Goal: Browse casually

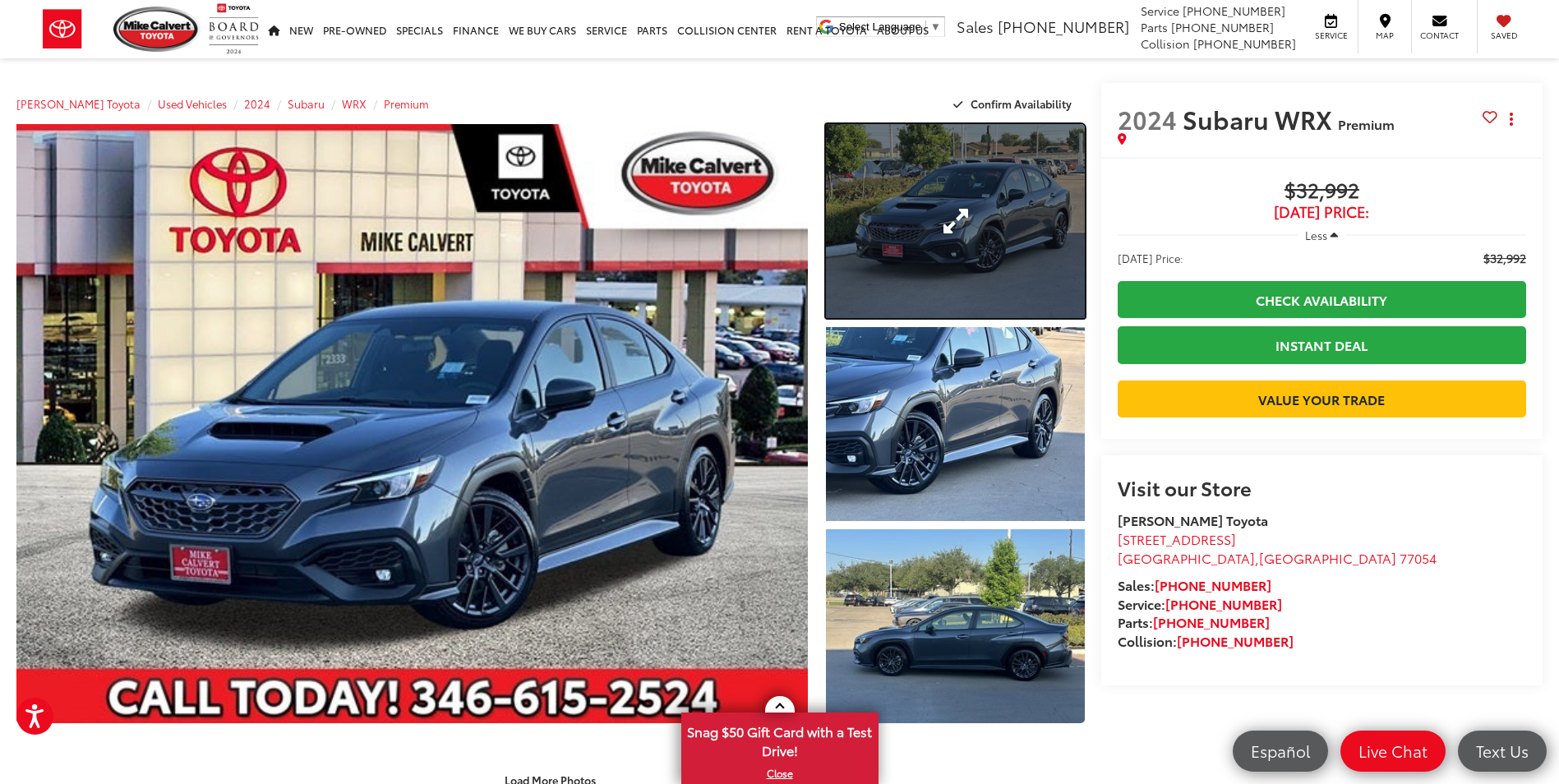
click at [961, 255] on link "Expand Photo 1" at bounding box center [955, 220] width 258 height 194
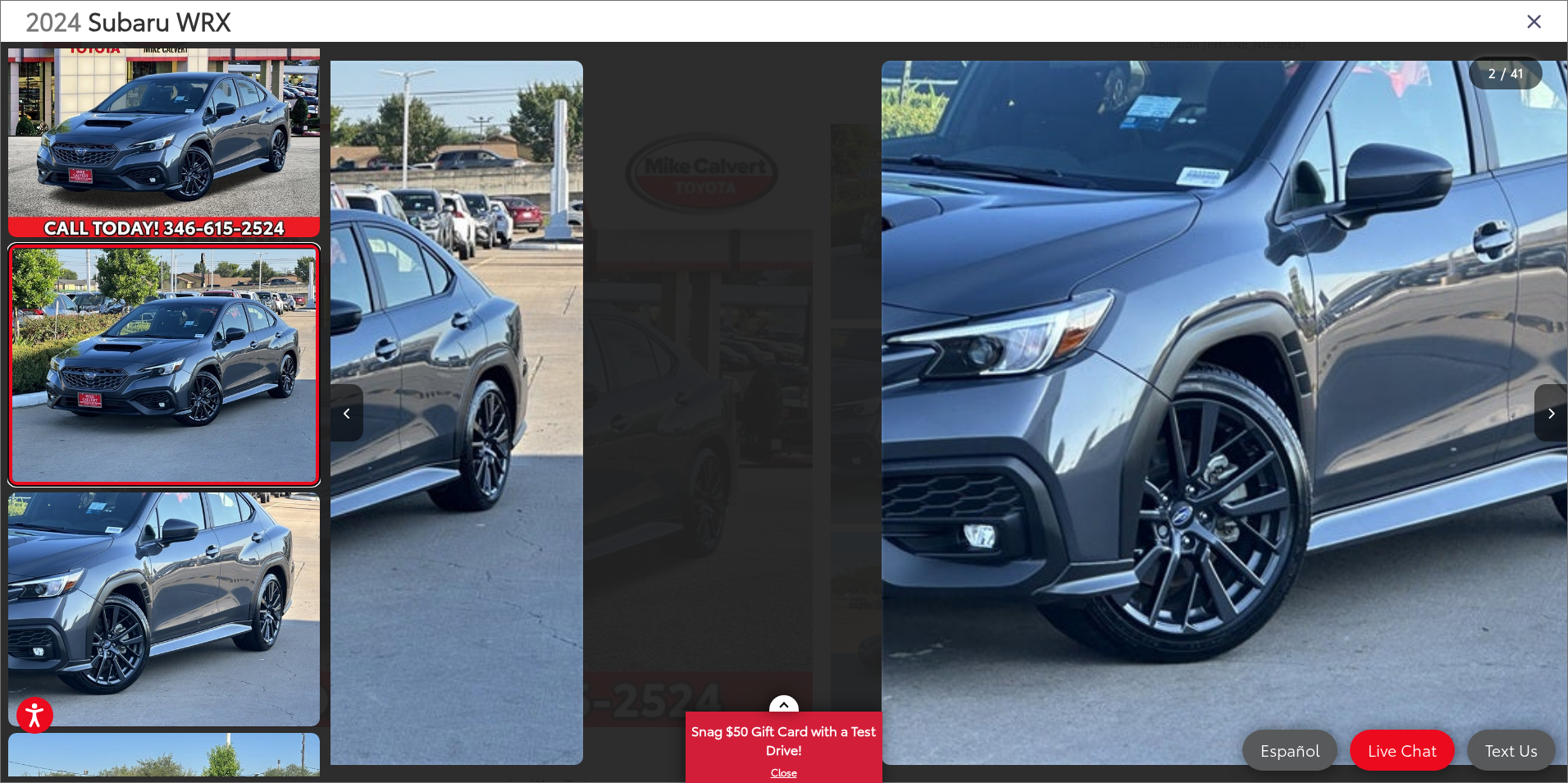
scroll to position [0, 1237]
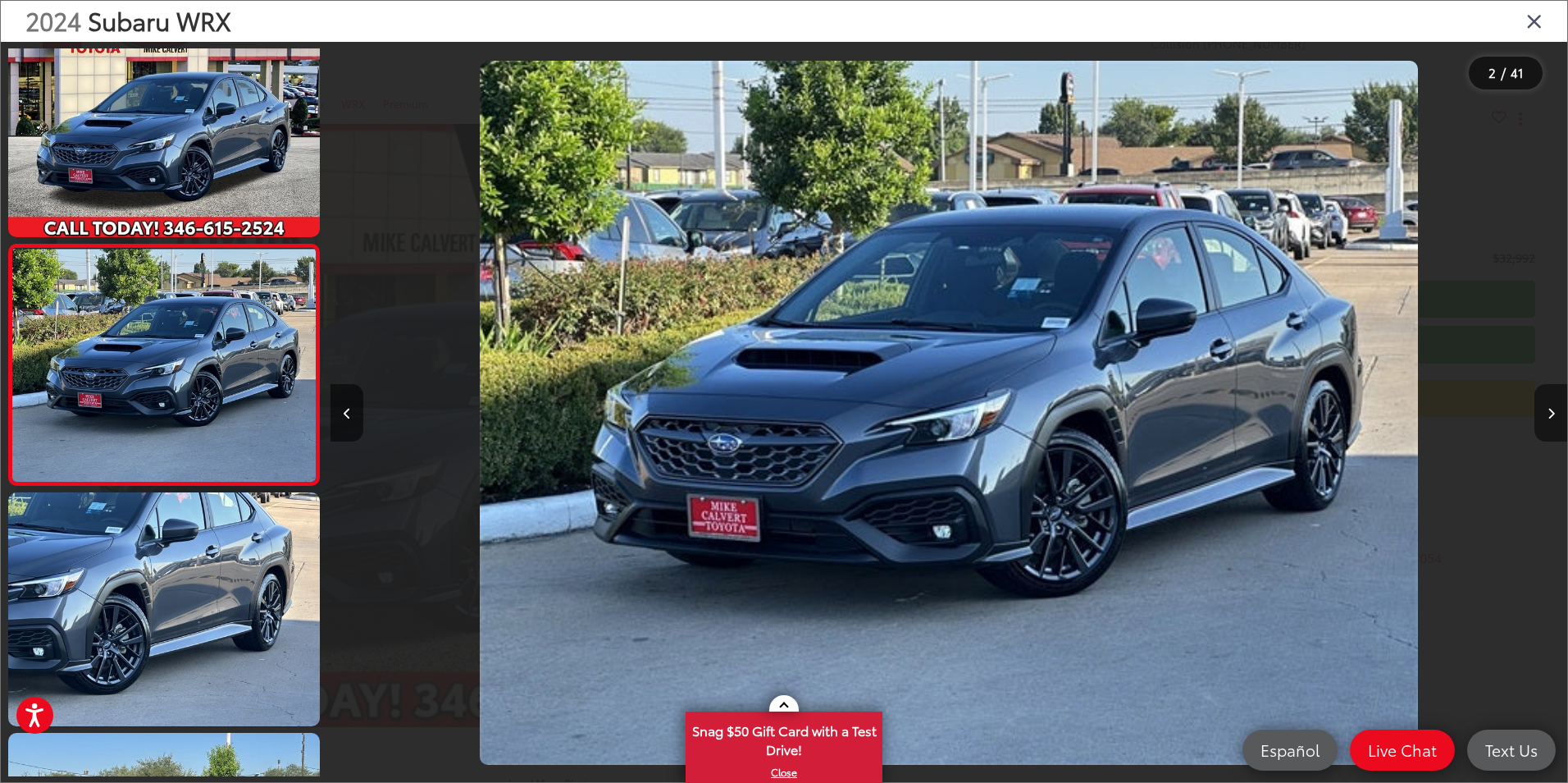
click at [1555, 406] on button "Next image" at bounding box center [1550, 412] width 33 height 57
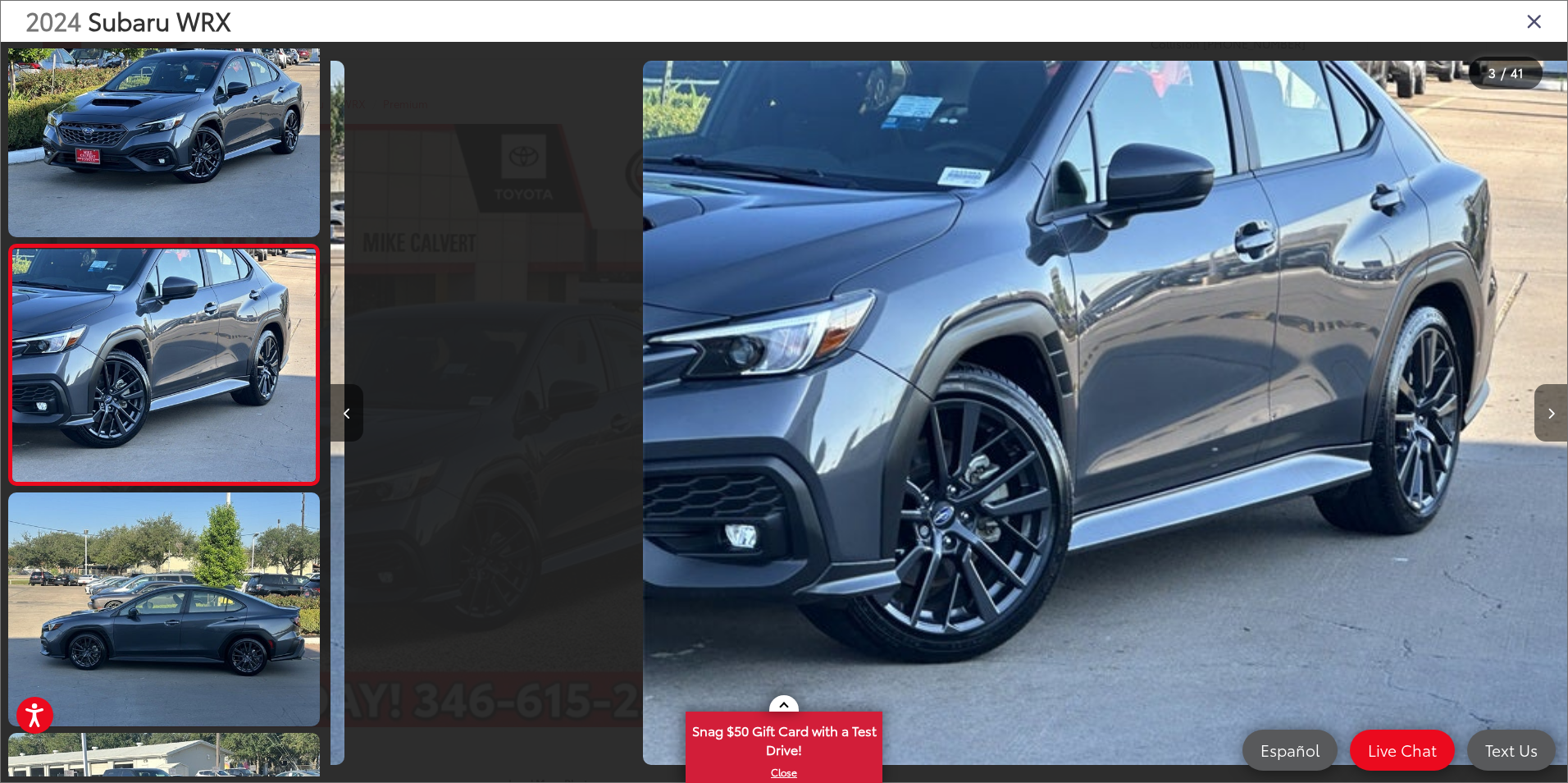
scroll to position [0, 2474]
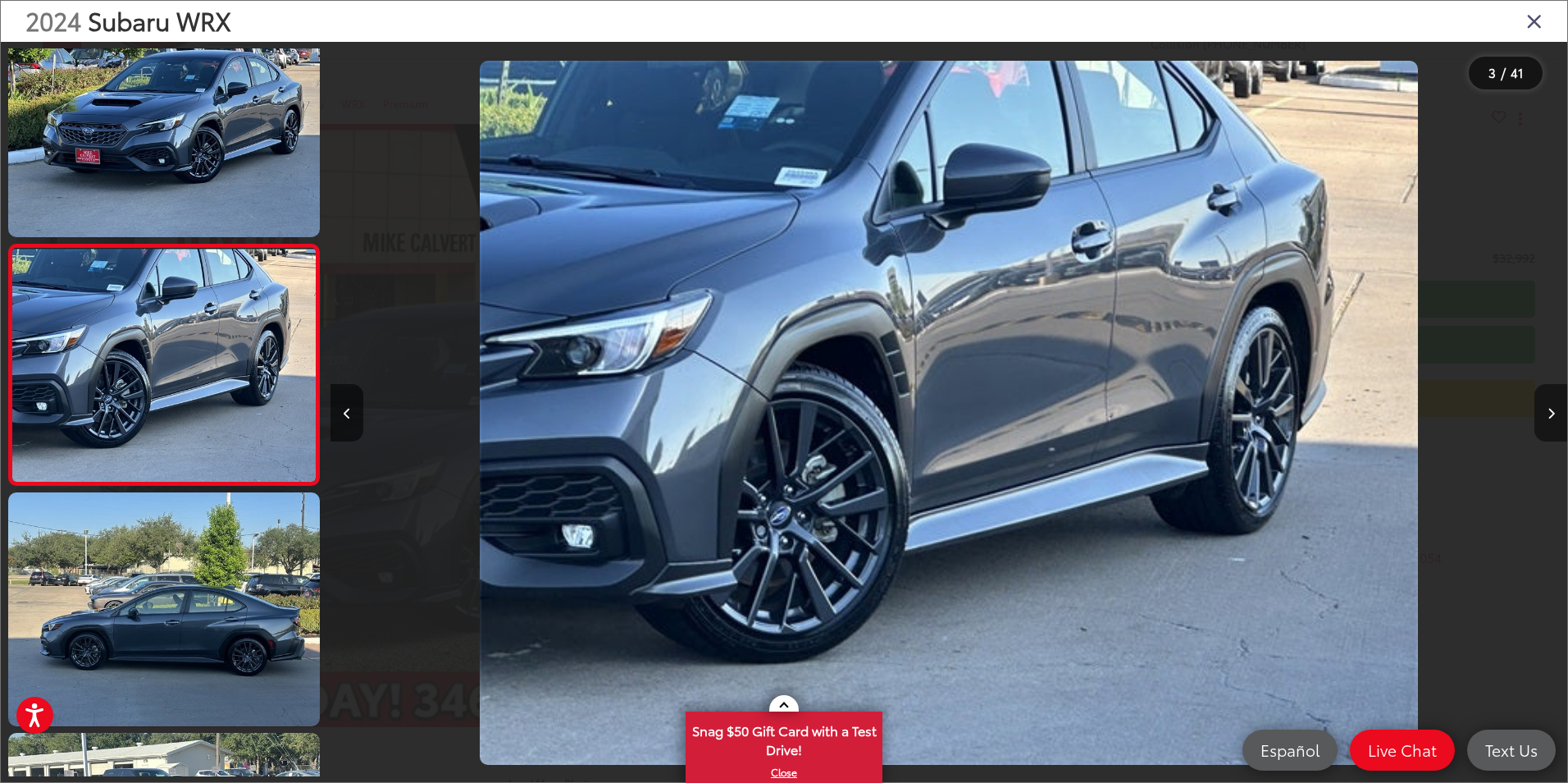
click at [1555, 406] on button "Next image" at bounding box center [1550, 412] width 33 height 57
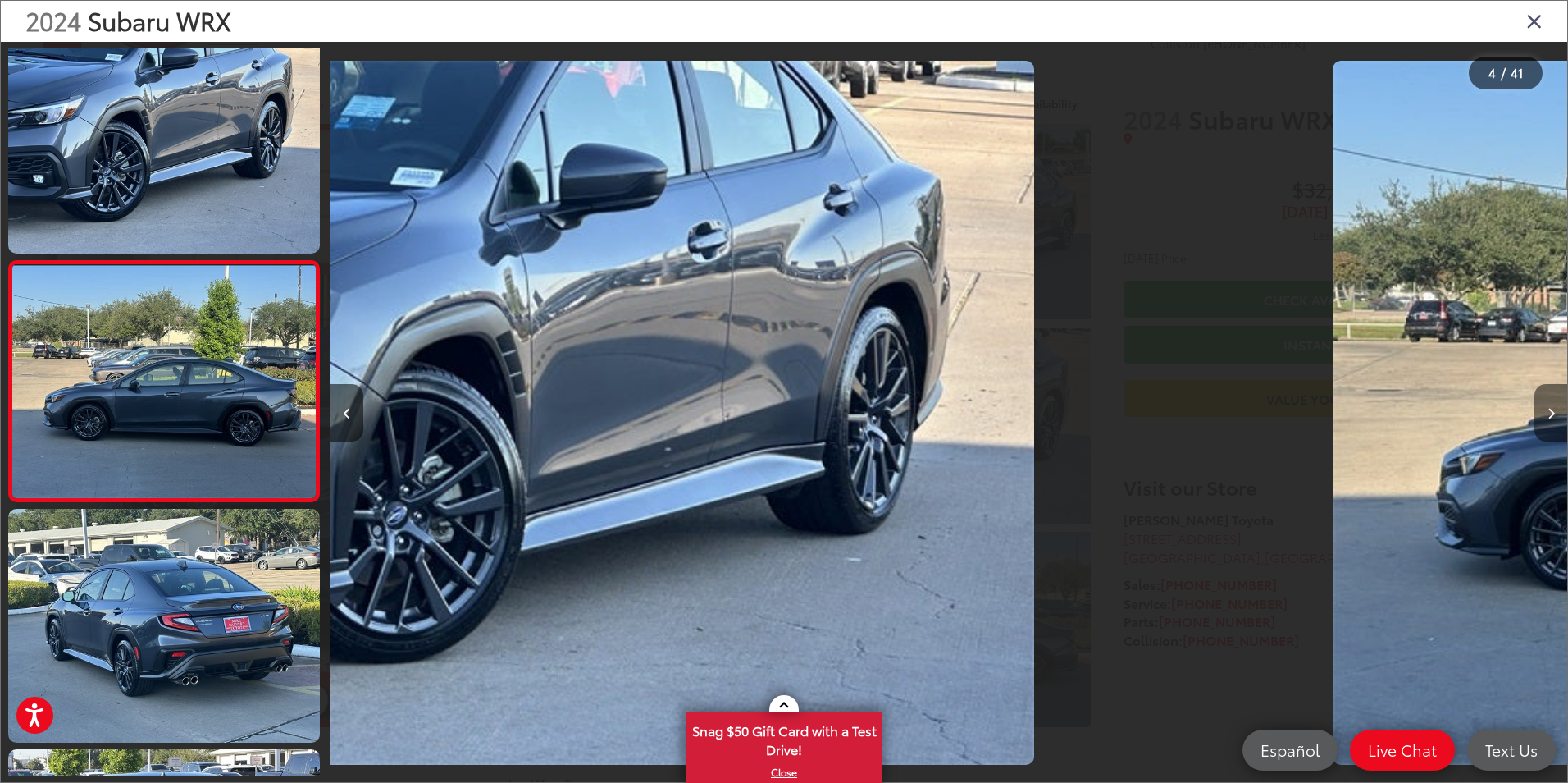
scroll to position [527, 0]
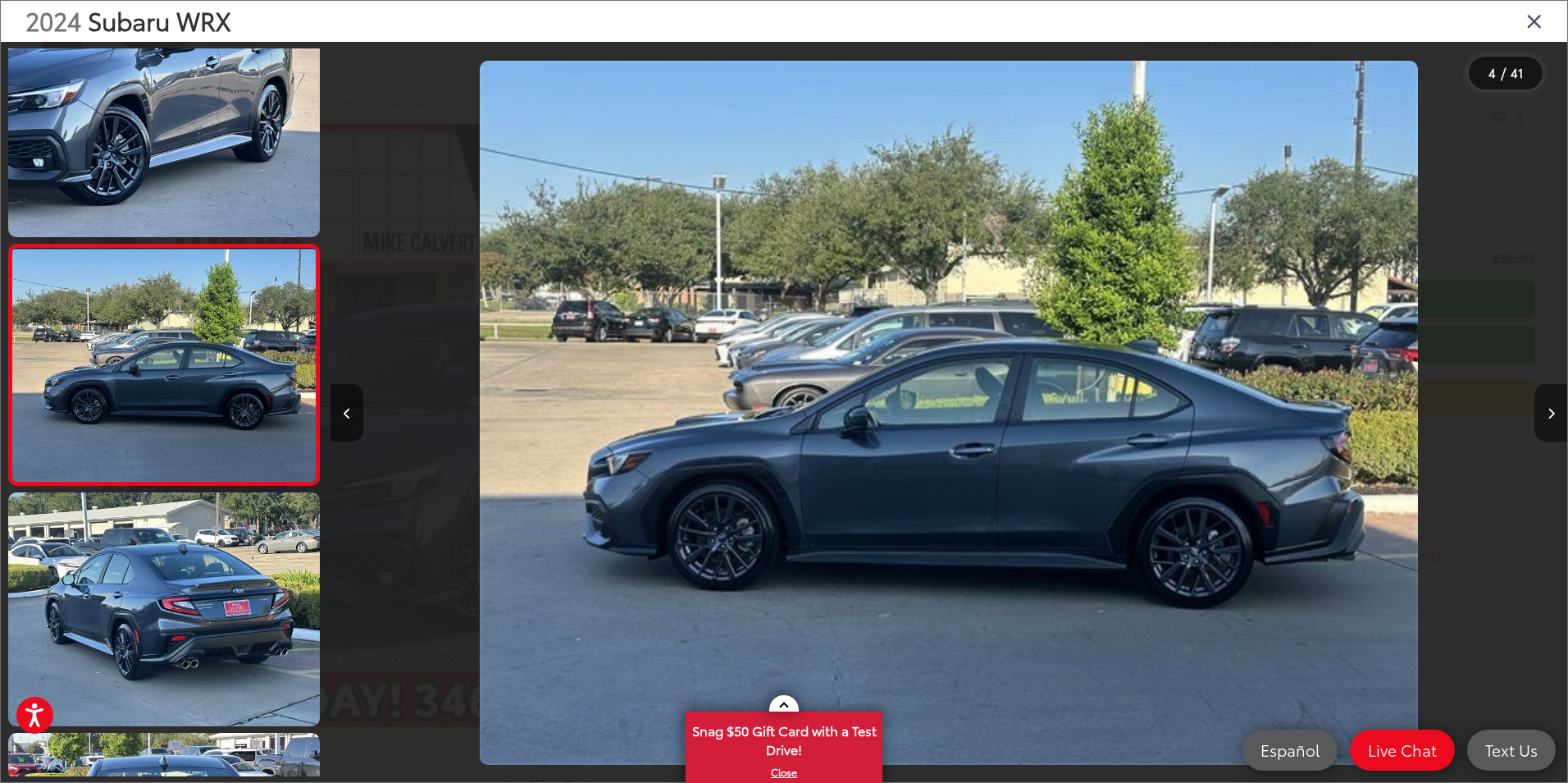
click at [1555, 406] on button "Next image" at bounding box center [1550, 412] width 33 height 57
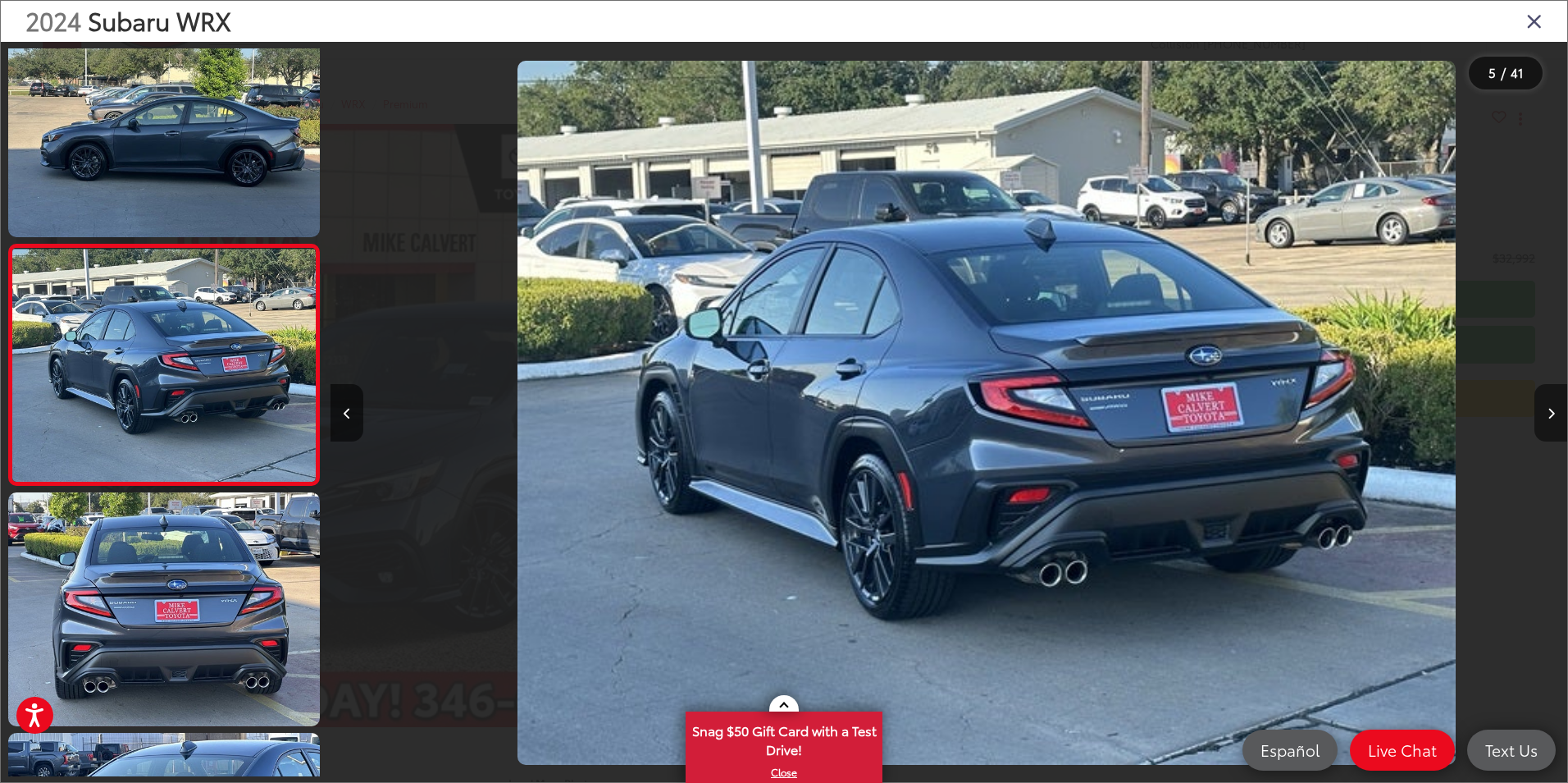
scroll to position [0, 4947]
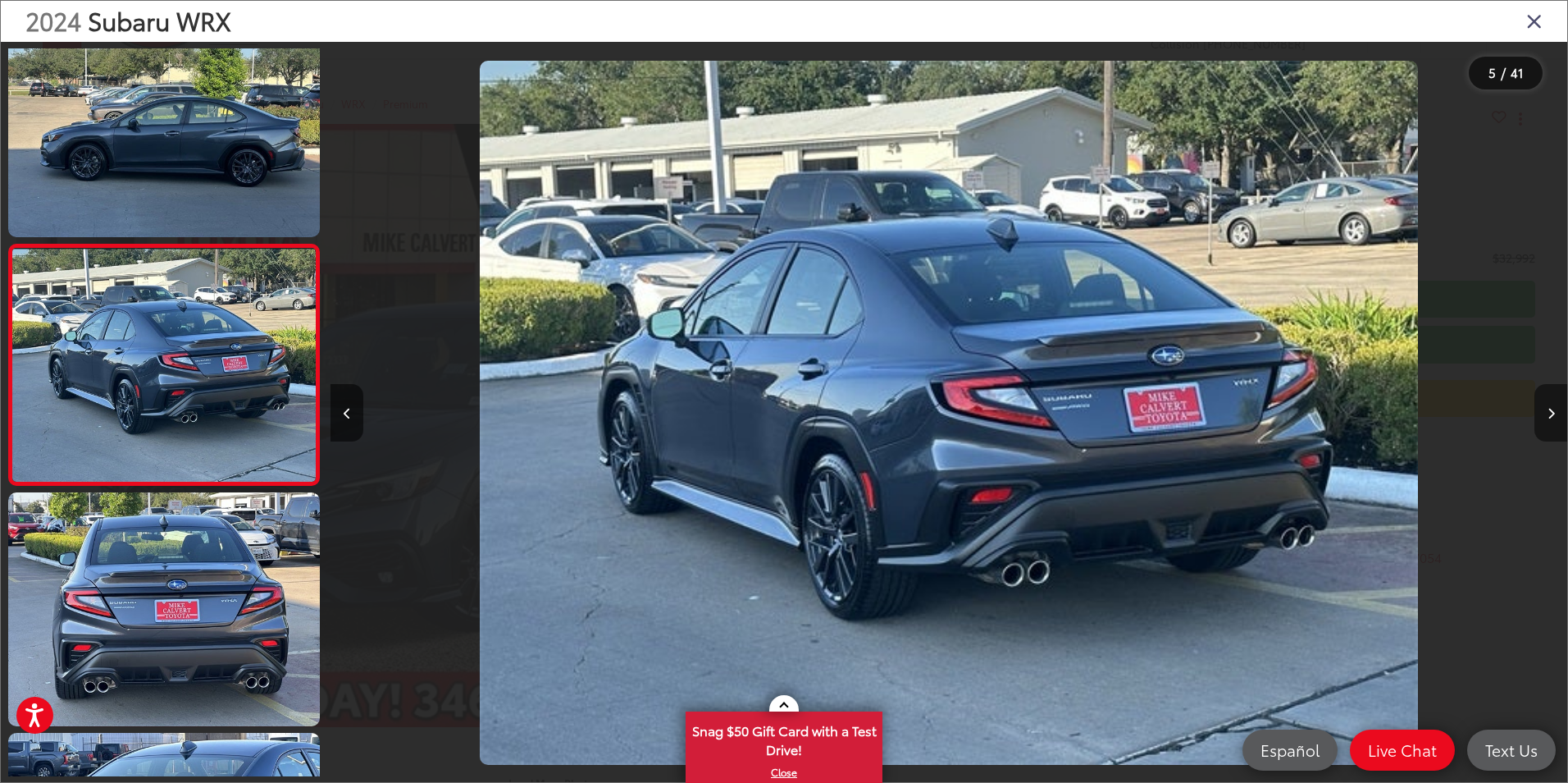
click at [1555, 406] on button "Next image" at bounding box center [1550, 412] width 33 height 57
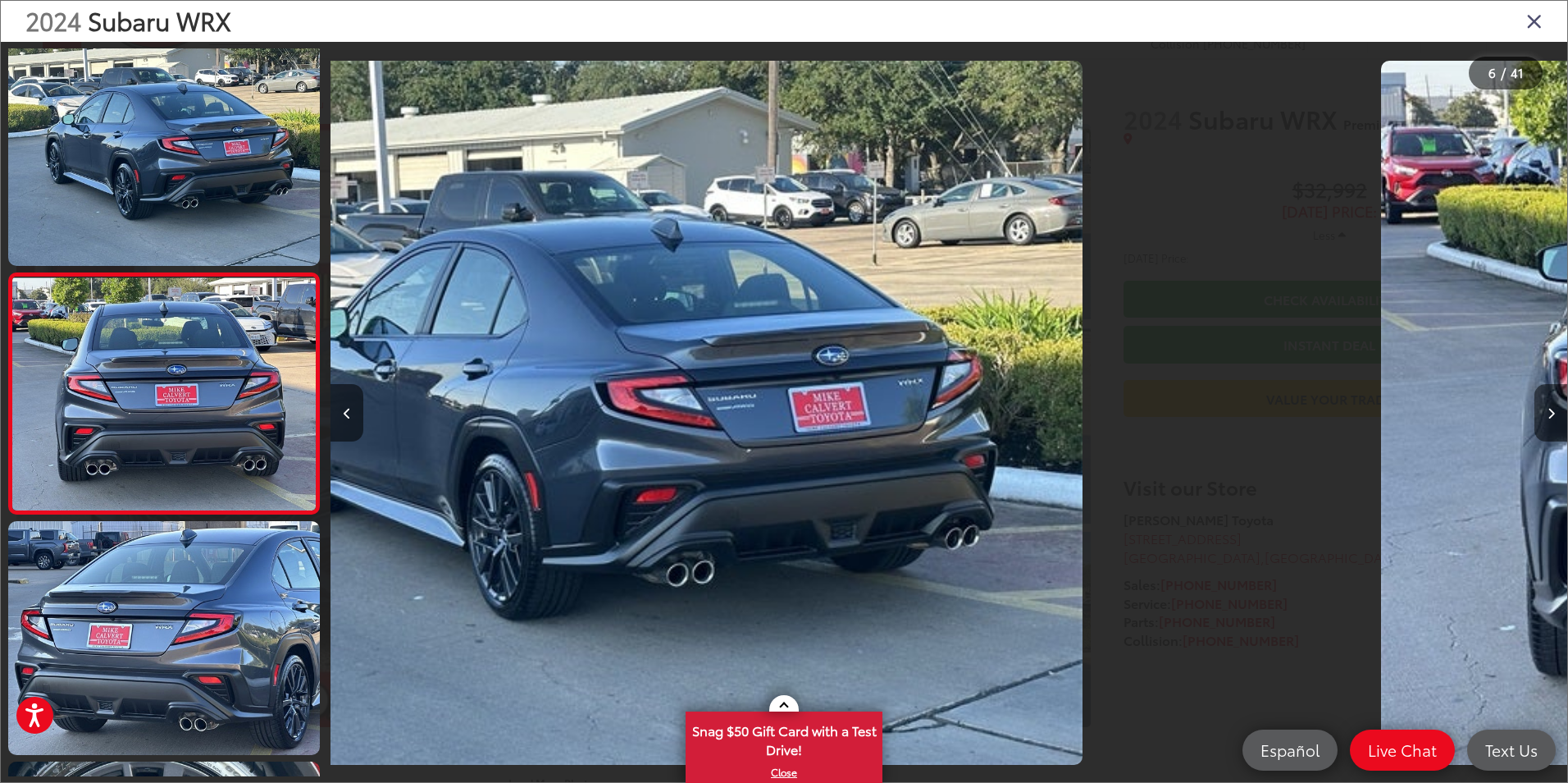
scroll to position [1008, 0]
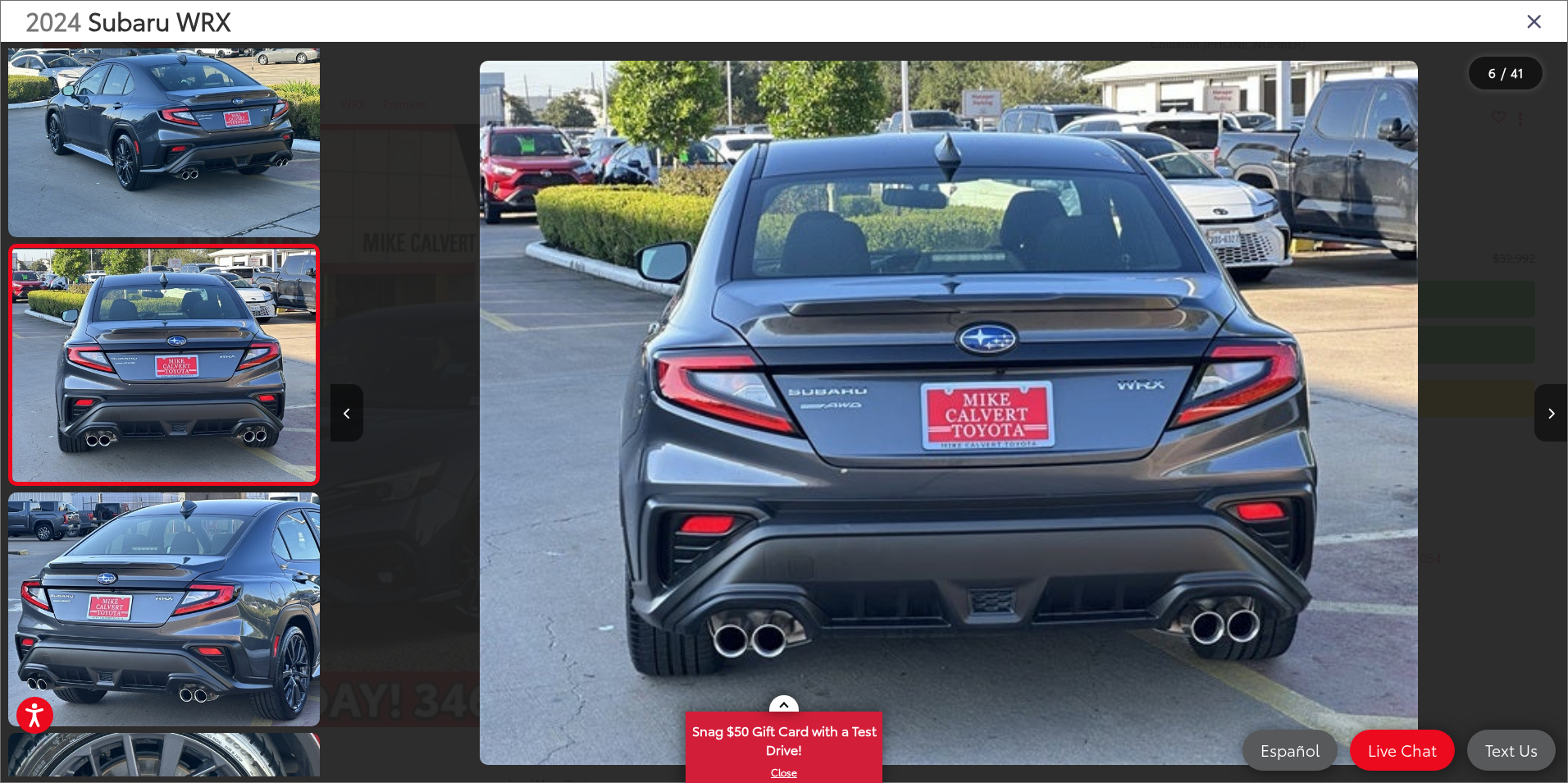
click at [1555, 406] on button "Next image" at bounding box center [1550, 412] width 33 height 57
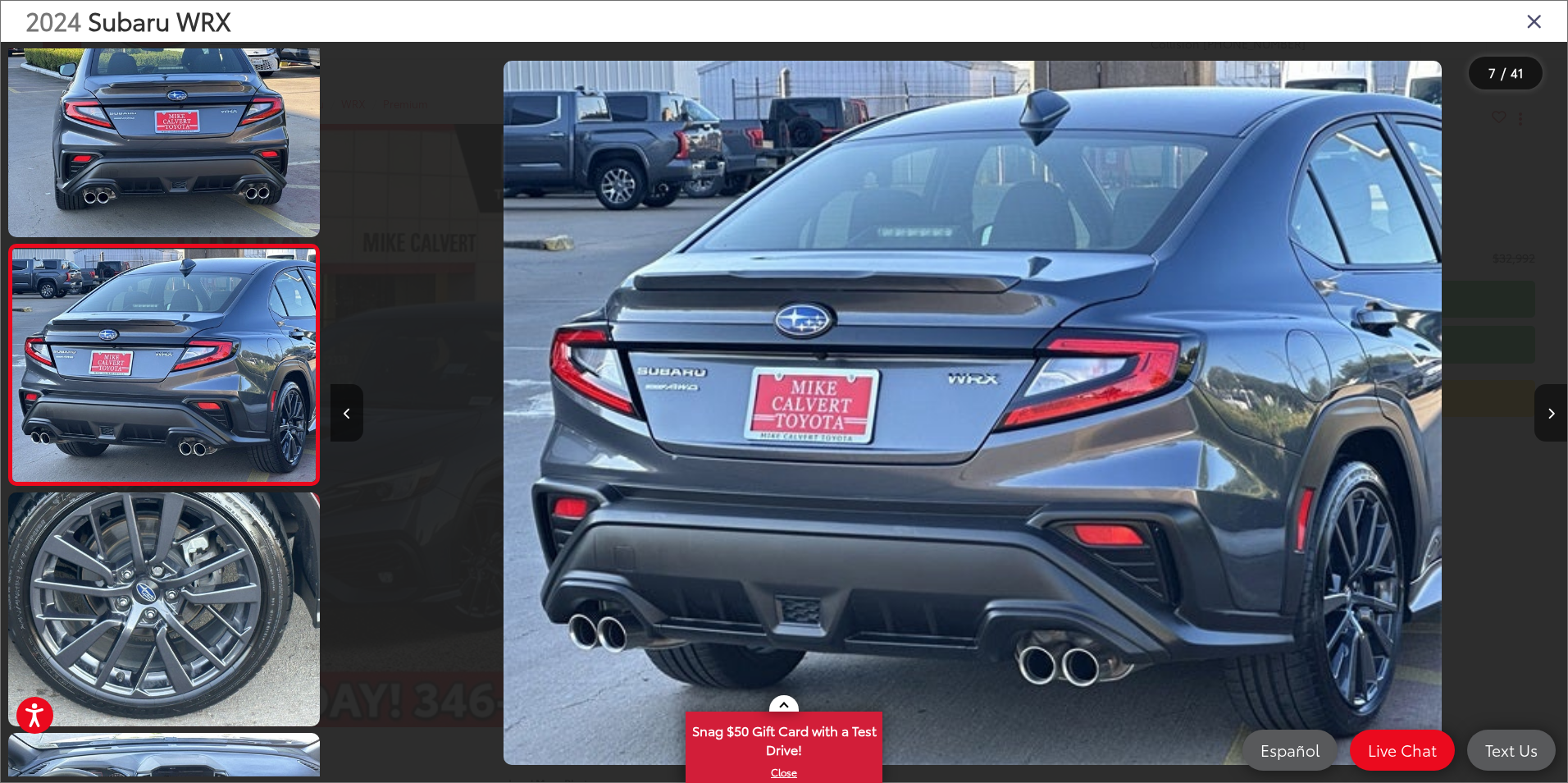
scroll to position [0, 7422]
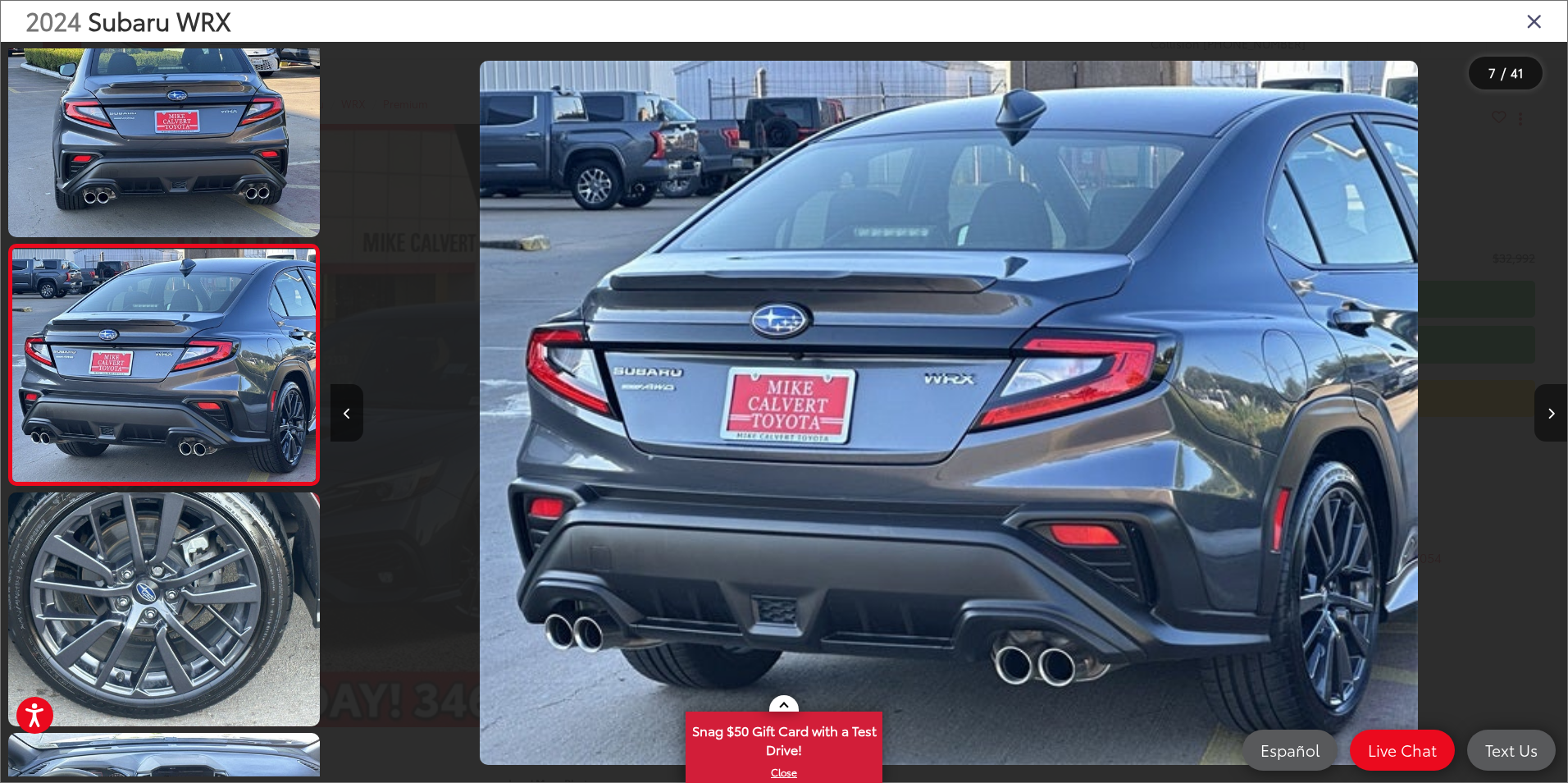
click at [1555, 406] on button "Next image" at bounding box center [1550, 412] width 33 height 57
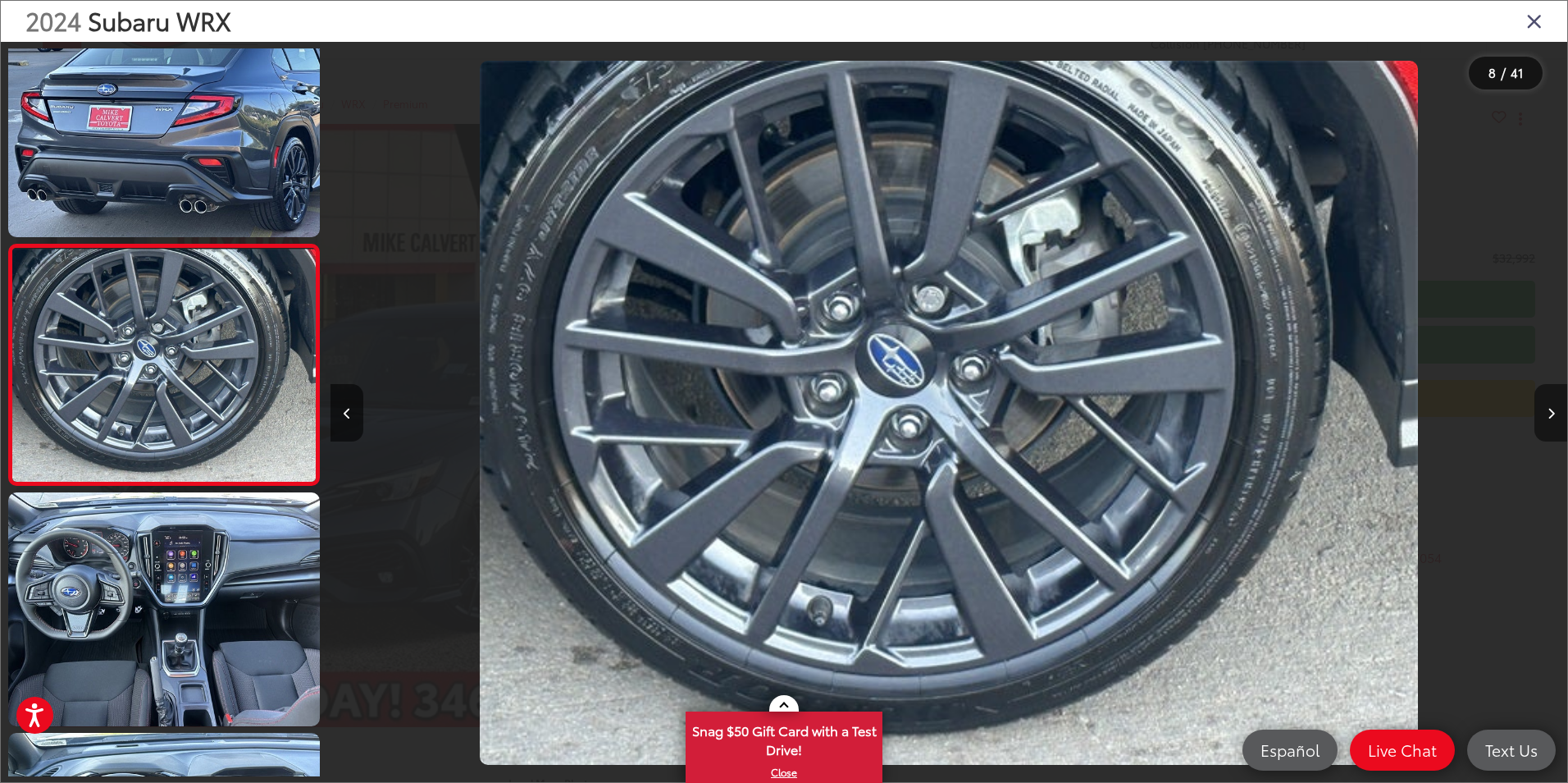
click at [1555, 406] on button "Next image" at bounding box center [1550, 412] width 33 height 57
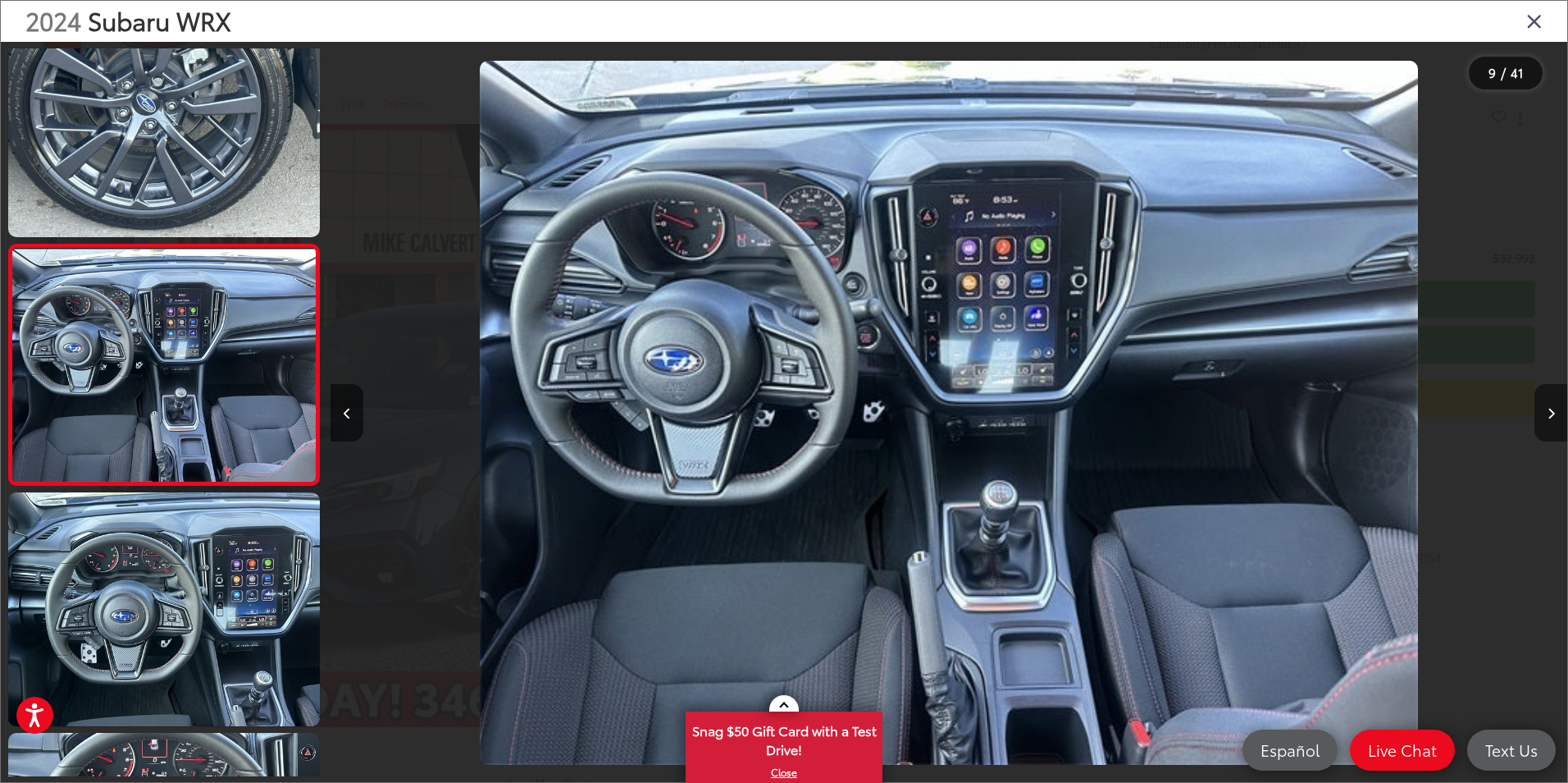
click at [1555, 406] on button "Next image" at bounding box center [1550, 412] width 33 height 57
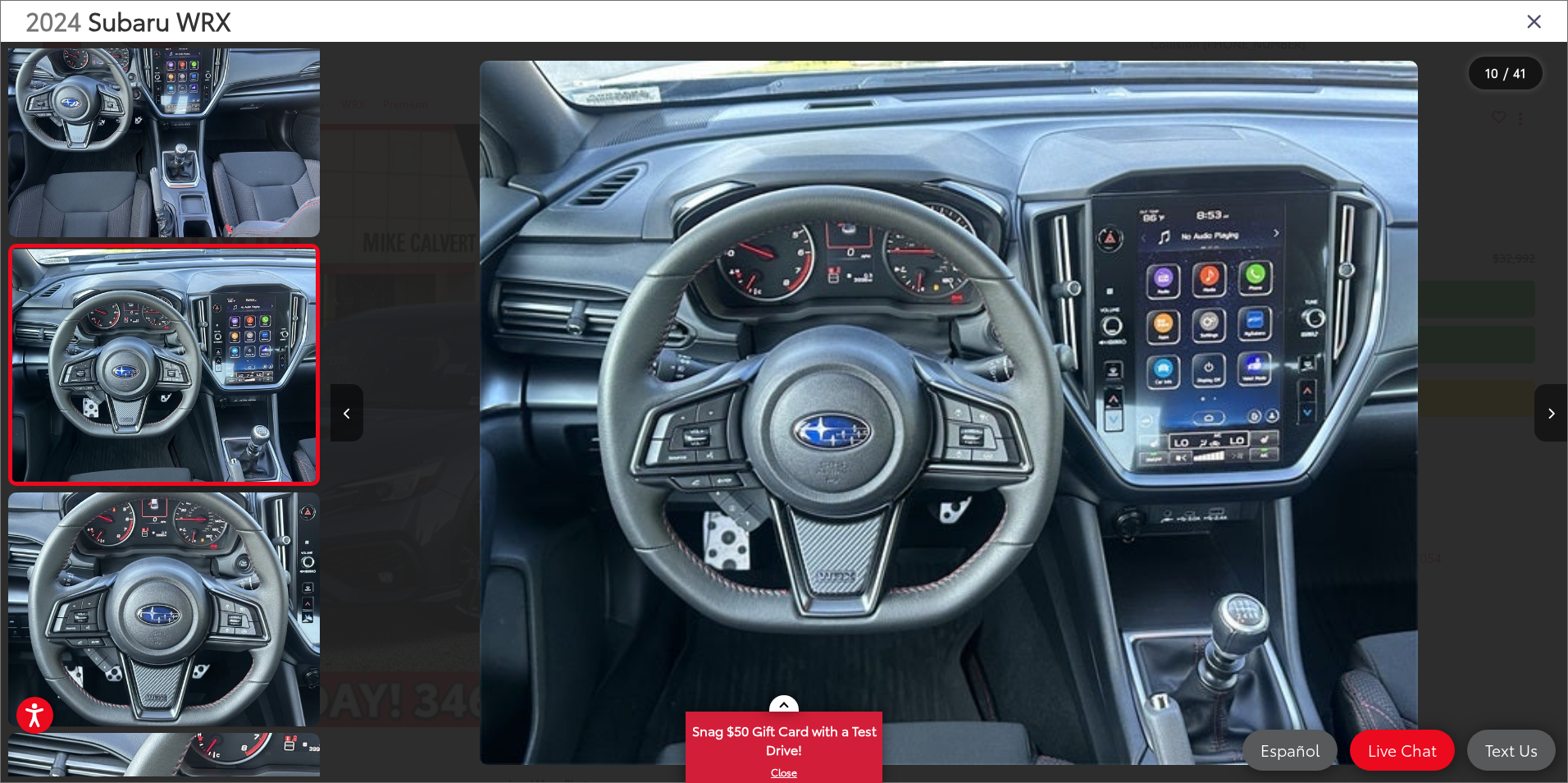
click at [1555, 406] on button "Next image" at bounding box center [1550, 412] width 33 height 57
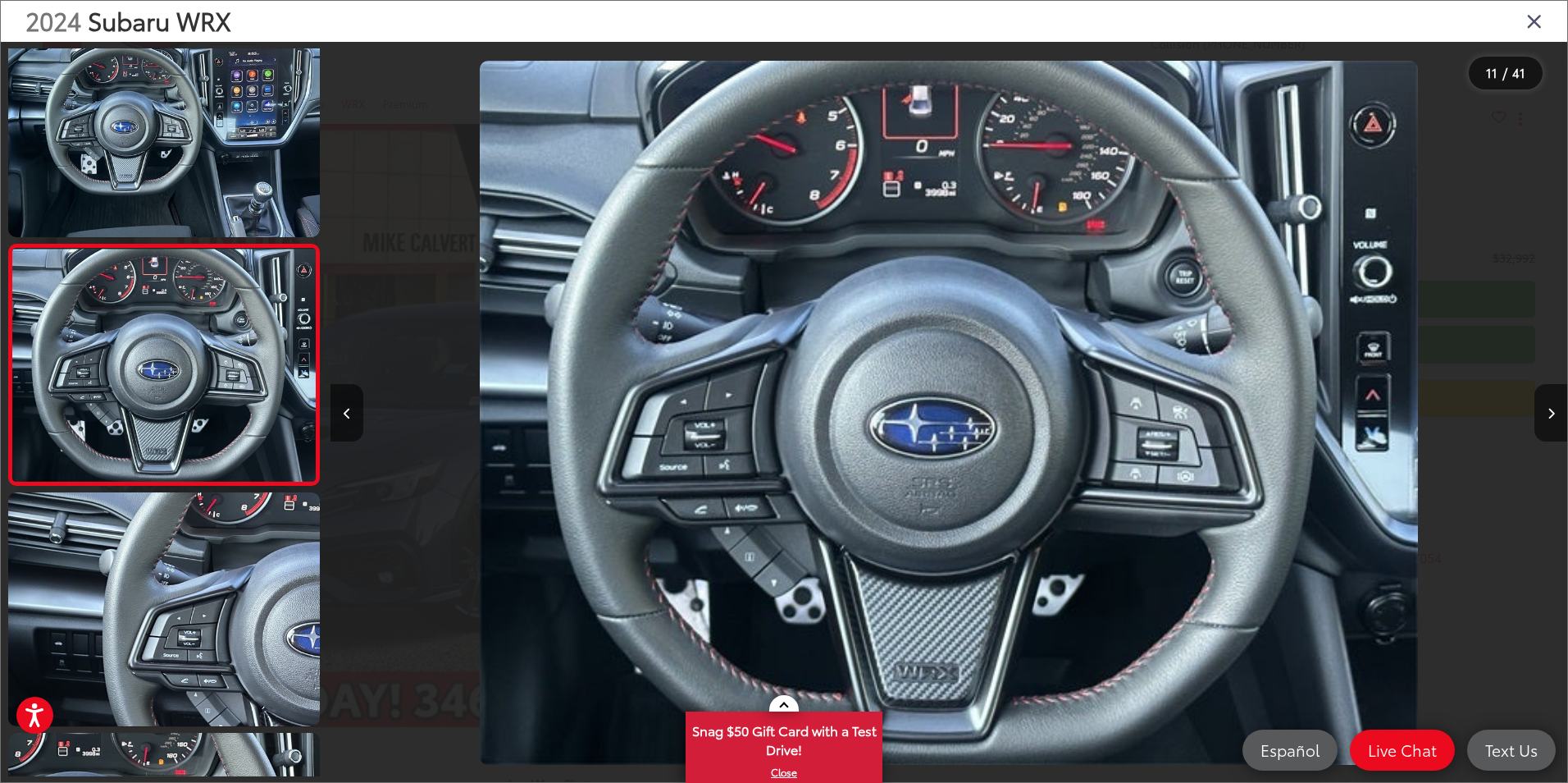
click at [1539, 23] on icon "Close gallery" at bounding box center [1535, 21] width 17 height 22
